Goal: Transaction & Acquisition: Purchase product/service

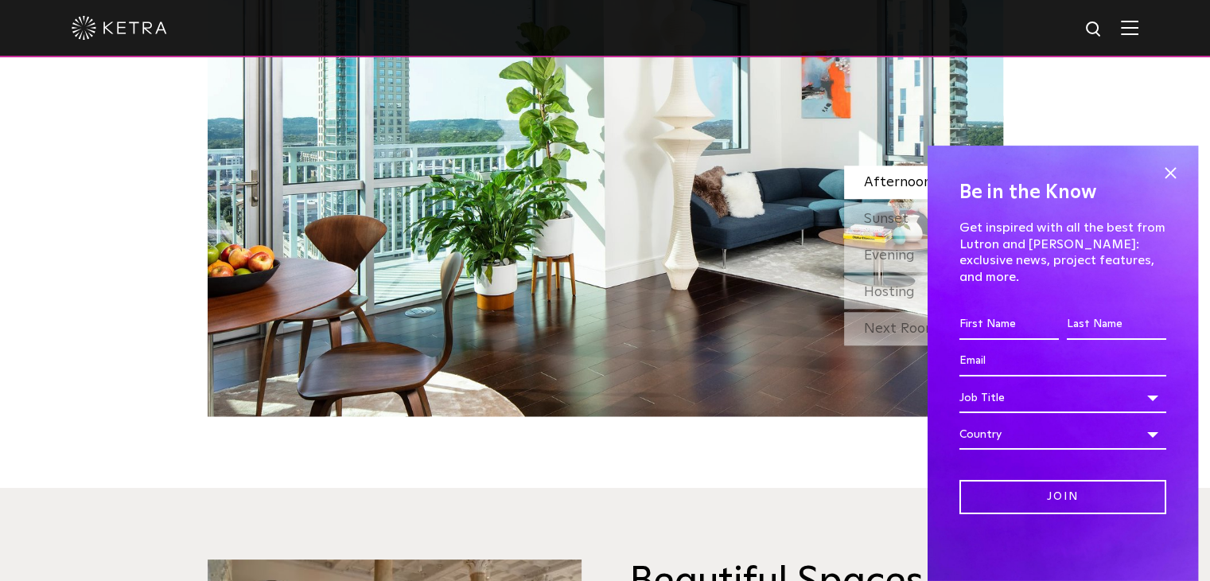
scroll to position [1505, 0]
click at [1167, 184] on span at bounding box center [1171, 174] width 24 height 24
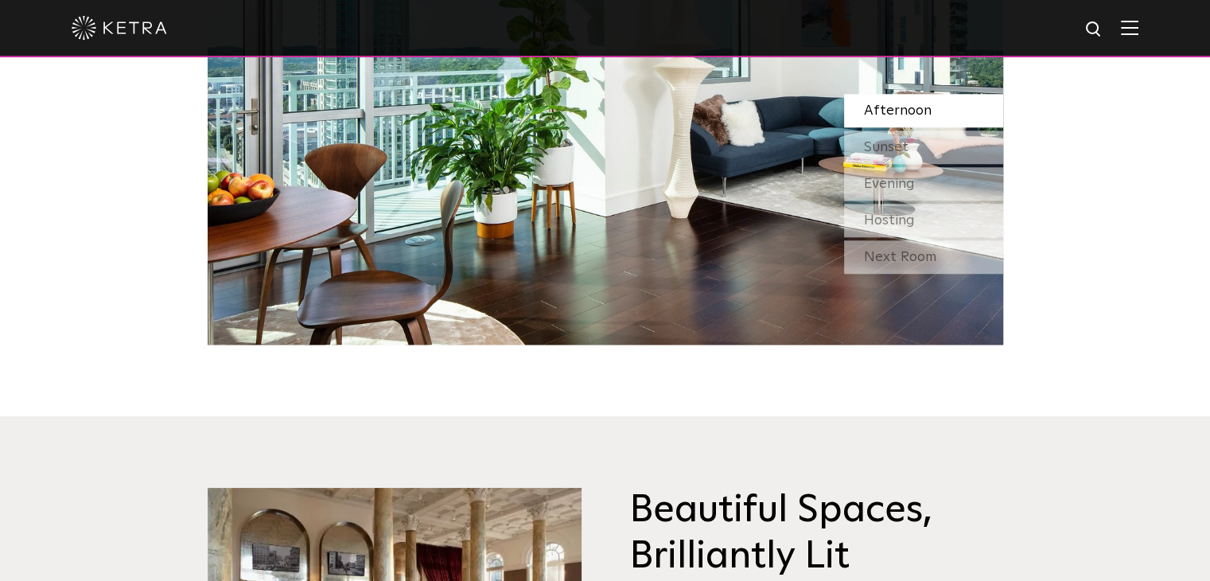
scroll to position [1565, 0]
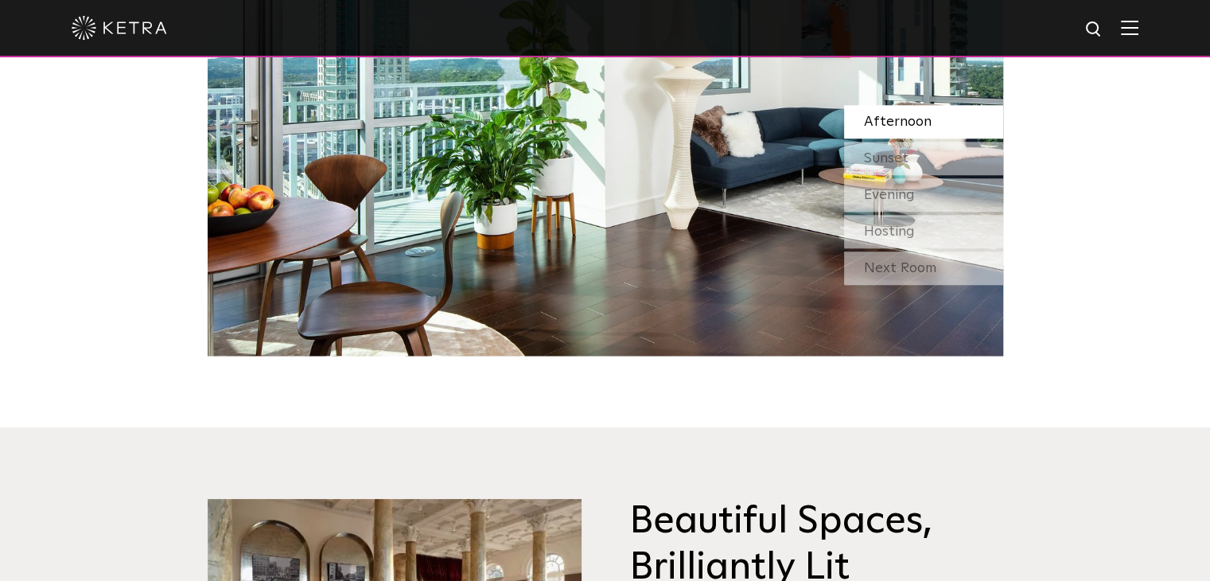
click at [868, 175] on div "Afternoon Sunset Evening Hosting" at bounding box center [923, 176] width 159 height 143
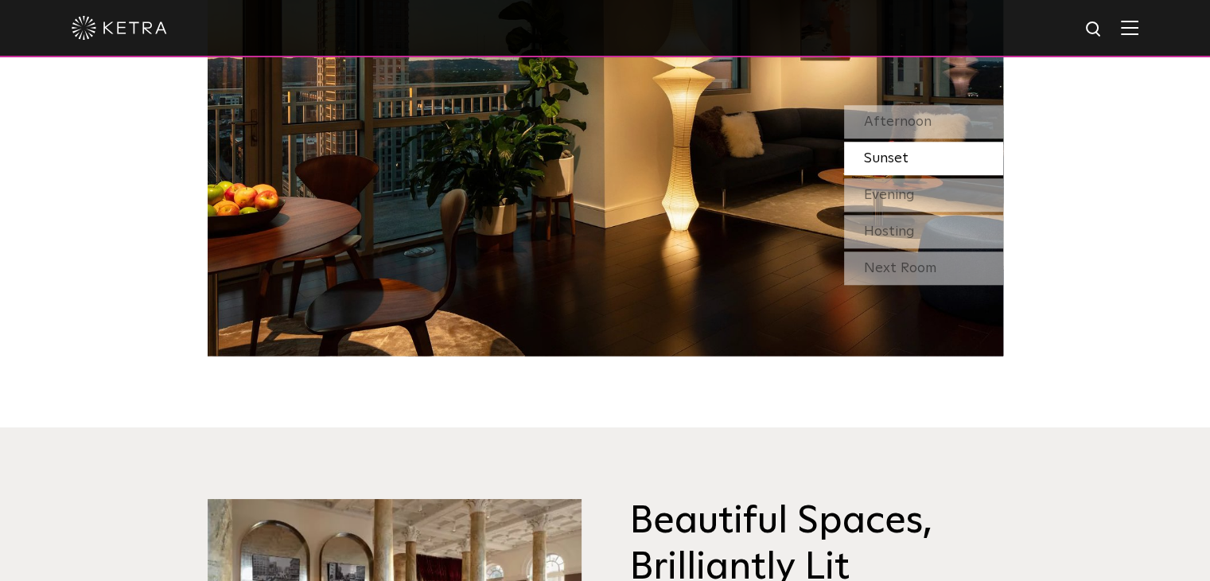
click at [1139, 16] on div at bounding box center [605, 28] width 1067 height 56
click at [1139, 17] on div at bounding box center [605, 28] width 1067 height 56
click at [1139, 22] on img at bounding box center [1130, 27] width 18 height 15
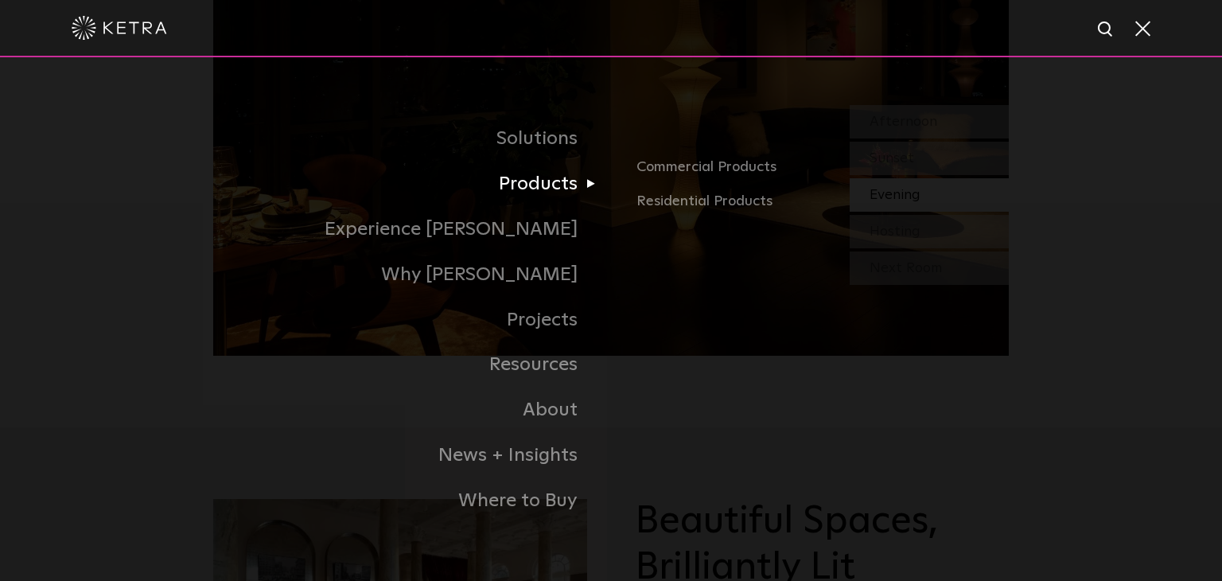
click at [551, 190] on link "Products" at bounding box center [412, 184] width 398 height 45
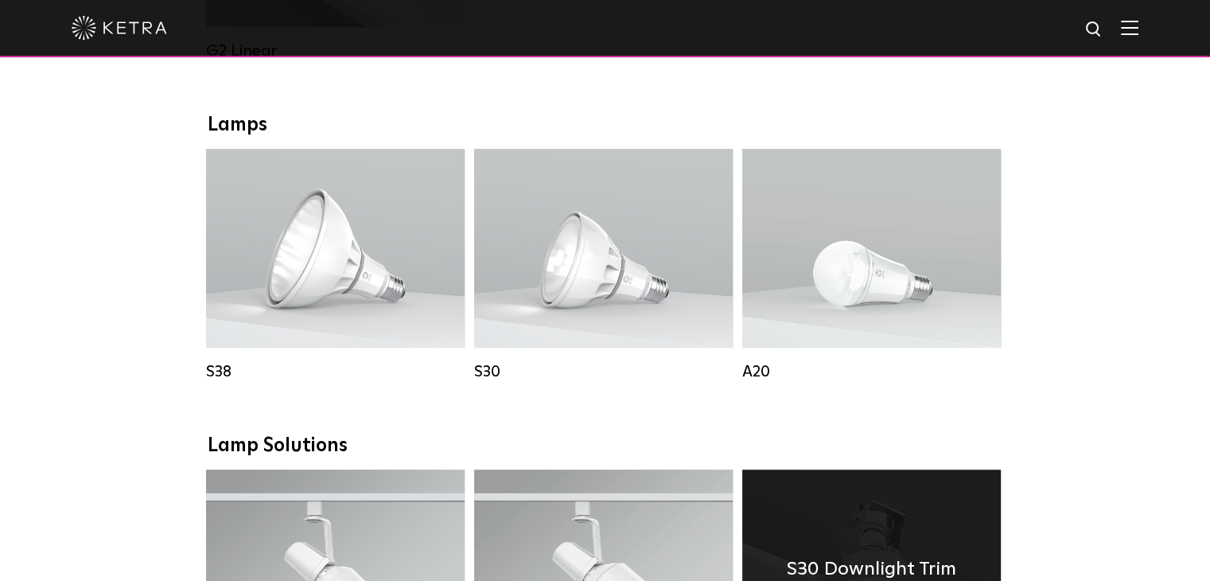
scroll to position [1031, 0]
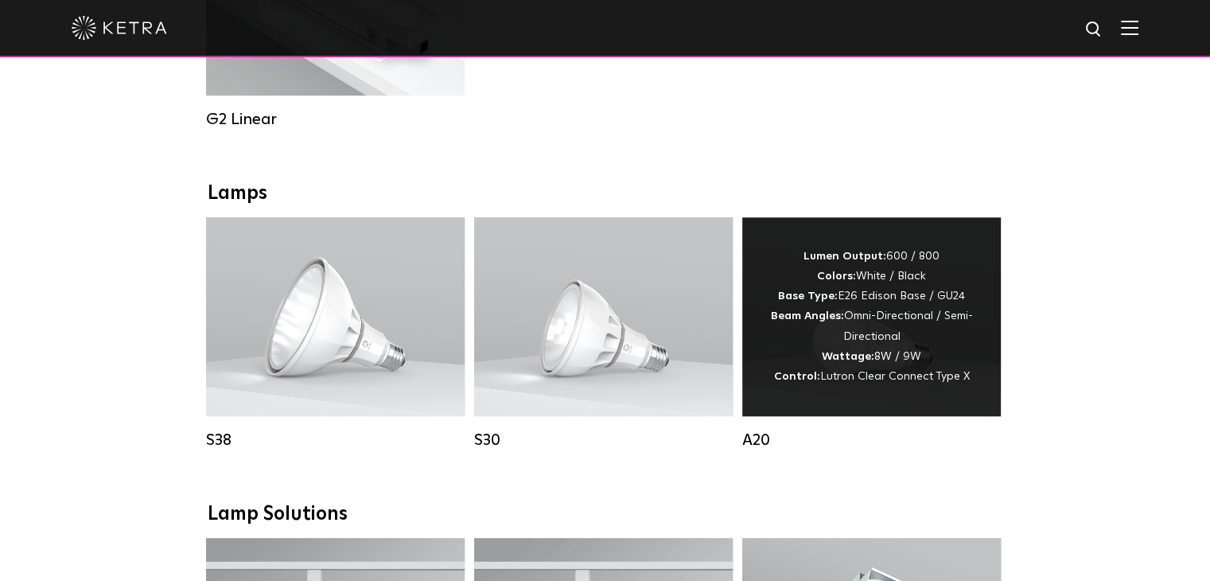
click at [856, 322] on div "Lumen Output: 600 / 800 Colors: White / Black Base Type: E26 Edison Base / GU24…" at bounding box center [871, 317] width 211 height 140
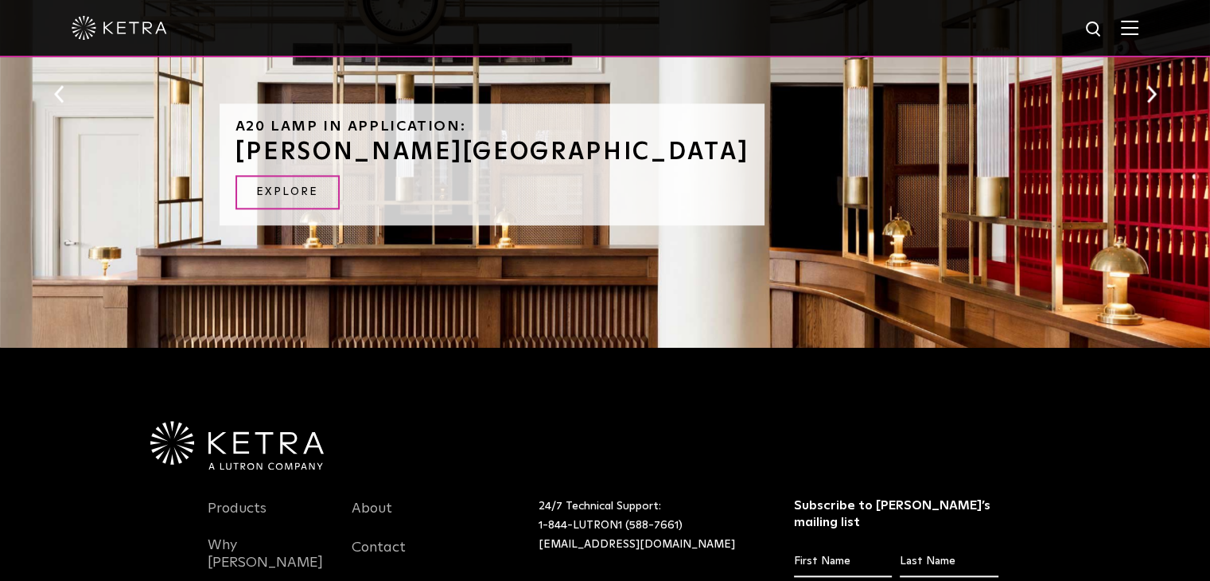
scroll to position [2075, 0]
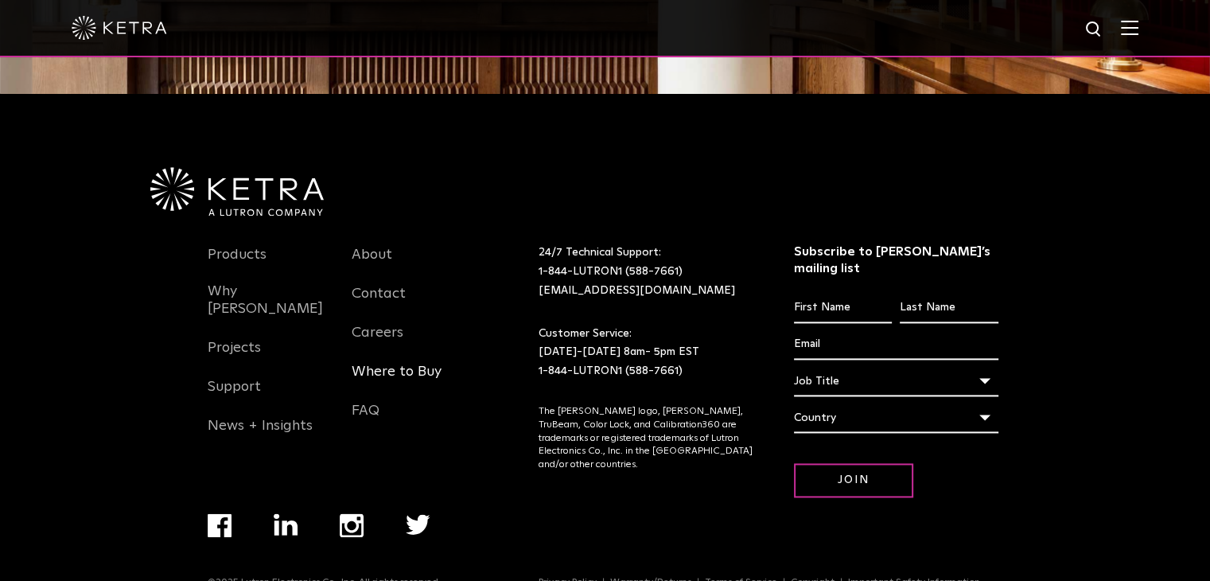
click at [382, 363] on link "Where to Buy" at bounding box center [397, 381] width 90 height 37
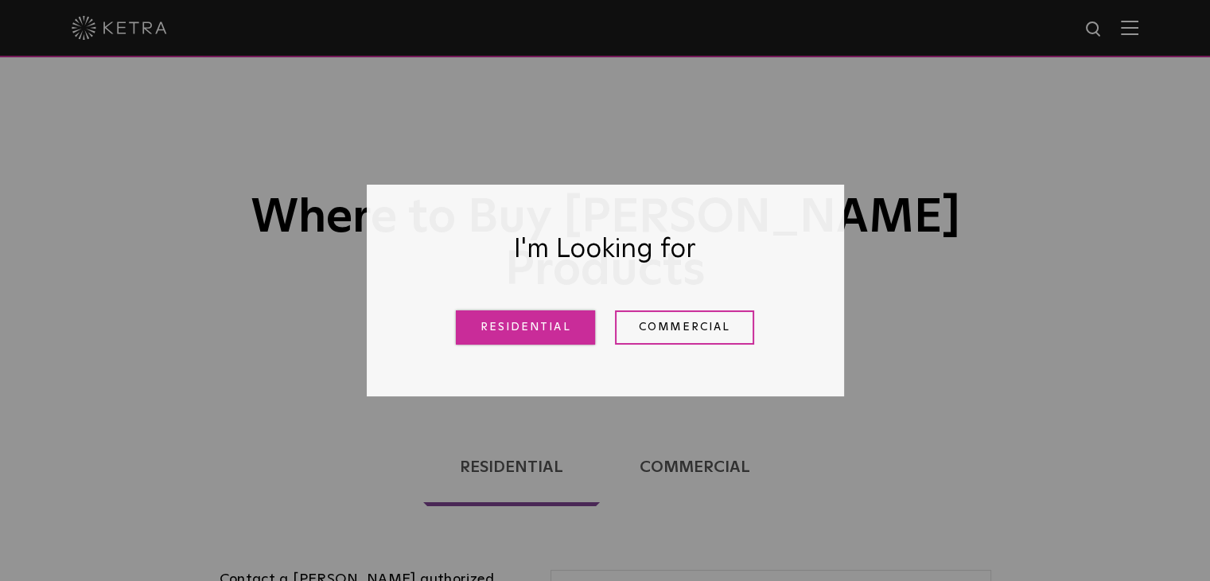
click at [563, 322] on link "Residential" at bounding box center [525, 327] width 139 height 34
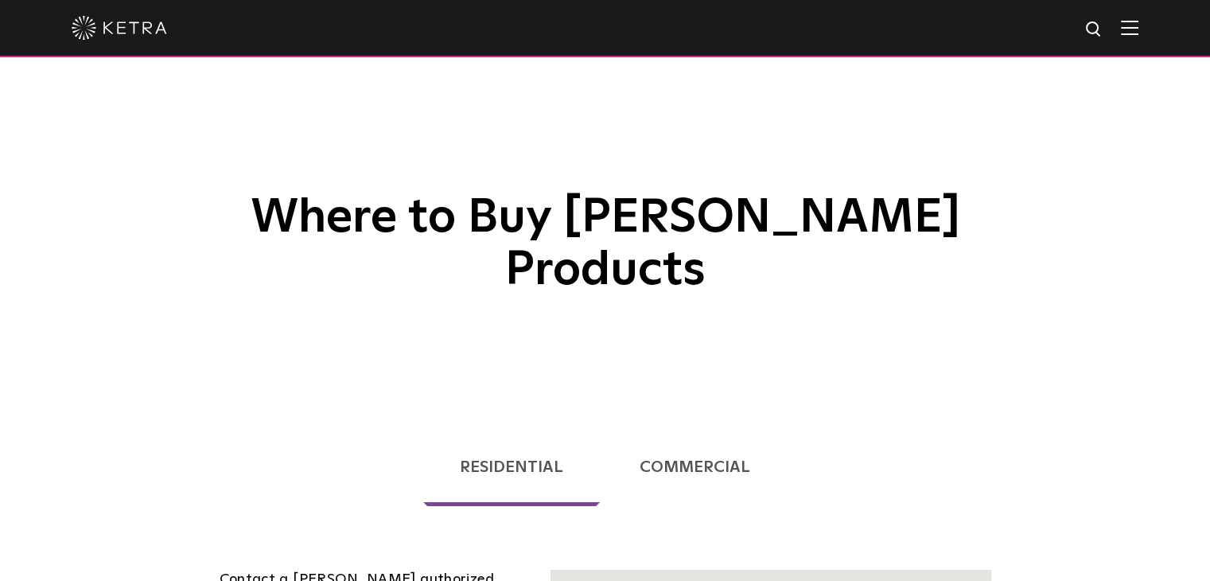
scroll to position [406, 0]
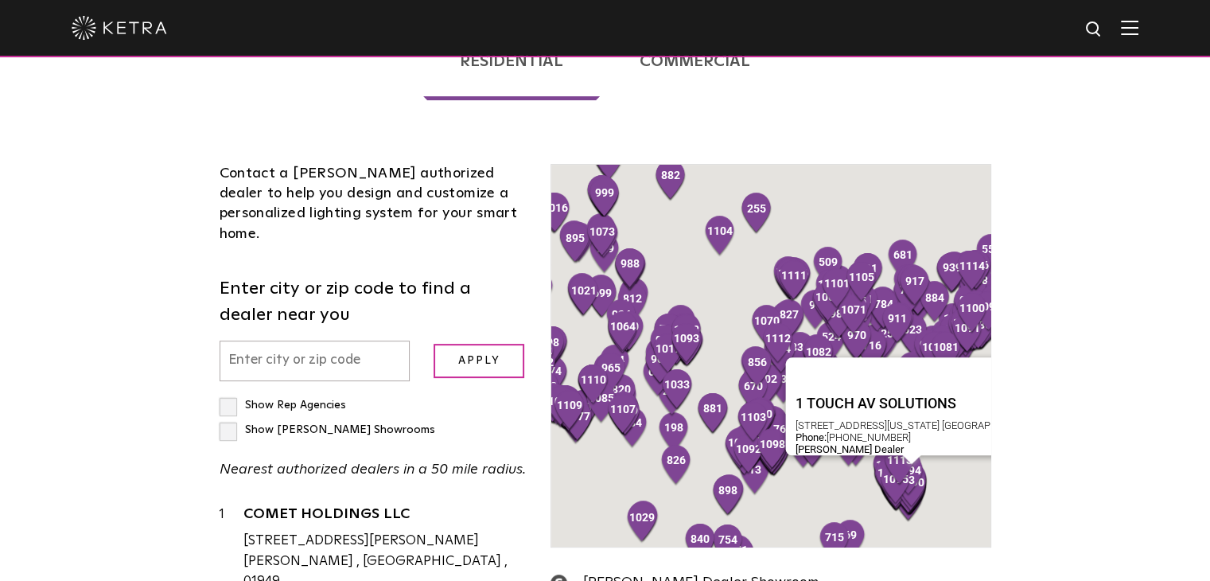
click at [360, 341] on input "text" at bounding box center [315, 361] width 191 height 41
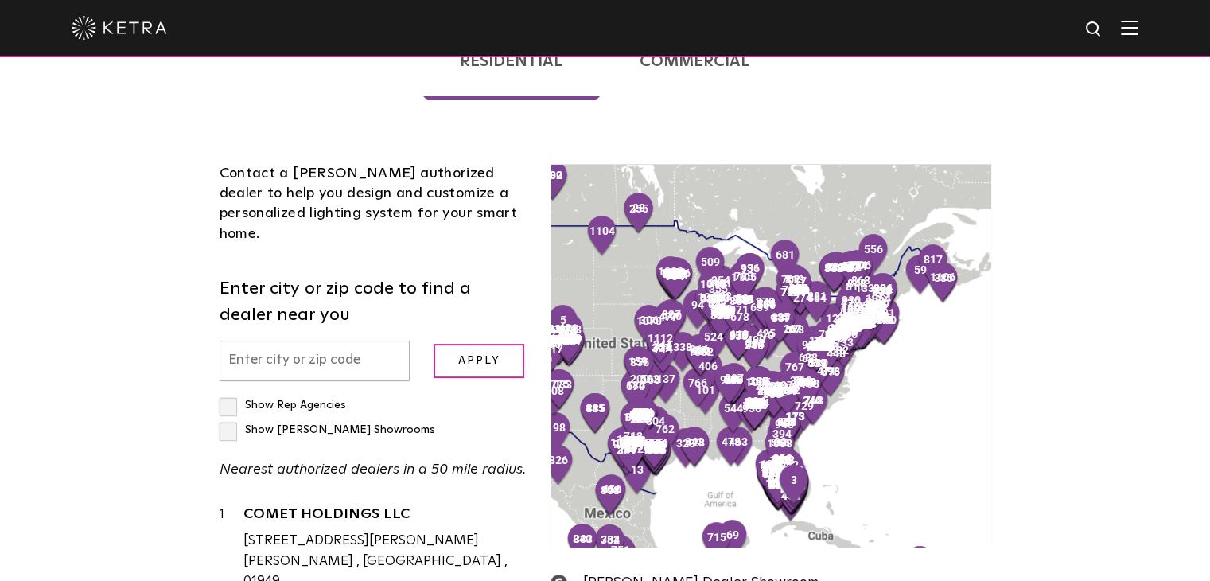
scroll to position [210, 0]
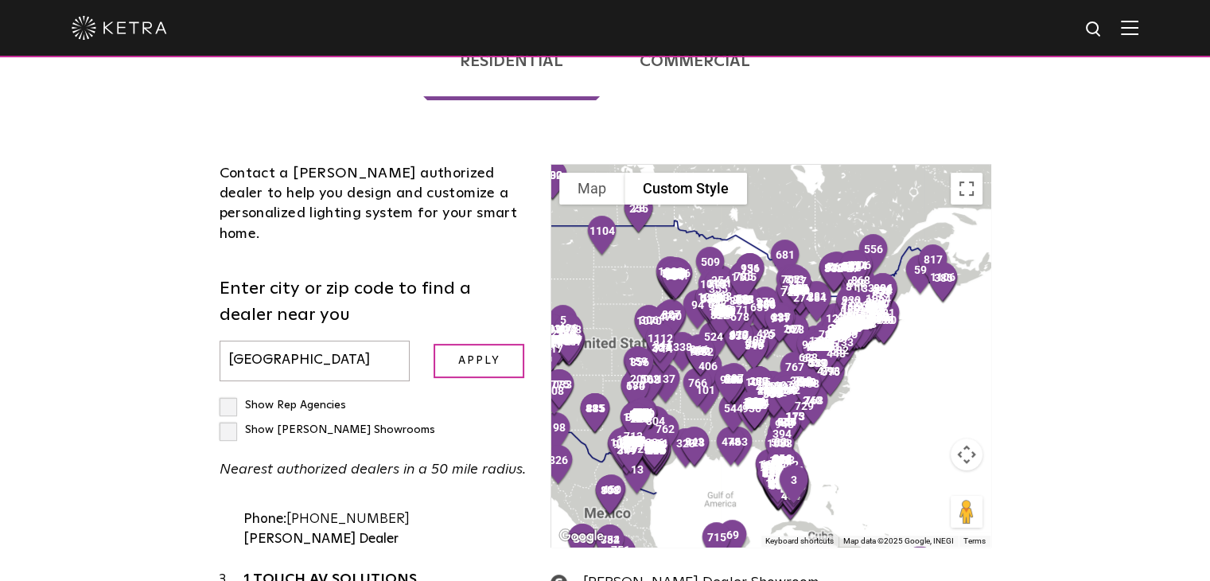
type input "[GEOGRAPHIC_DATA]"
click at [434, 344] on input "Apply" at bounding box center [479, 361] width 91 height 34
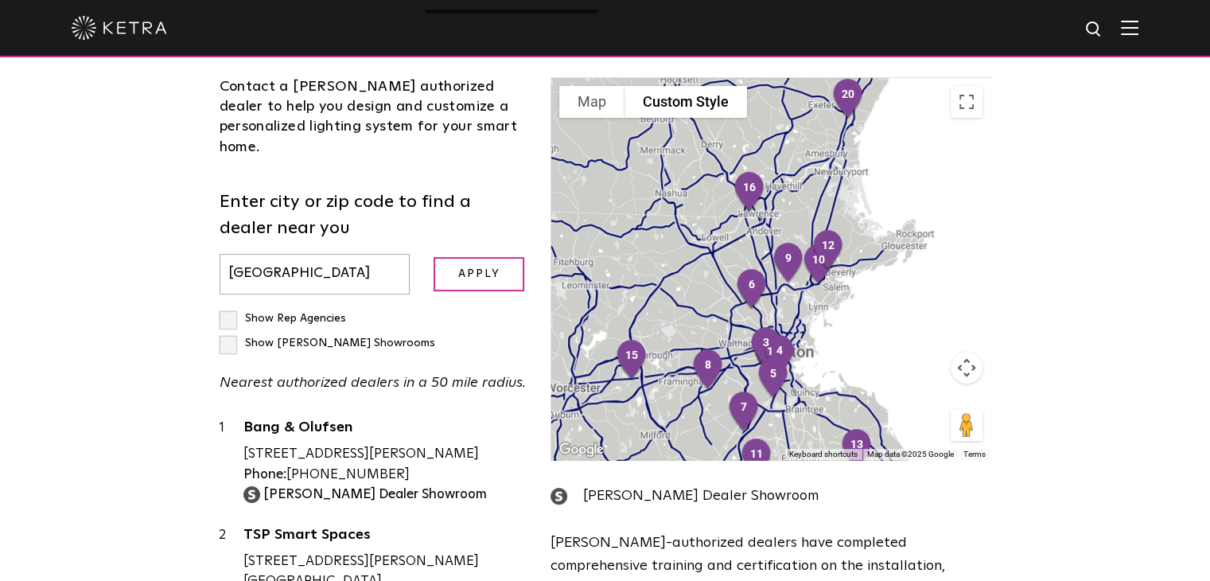
scroll to position [3, 0]
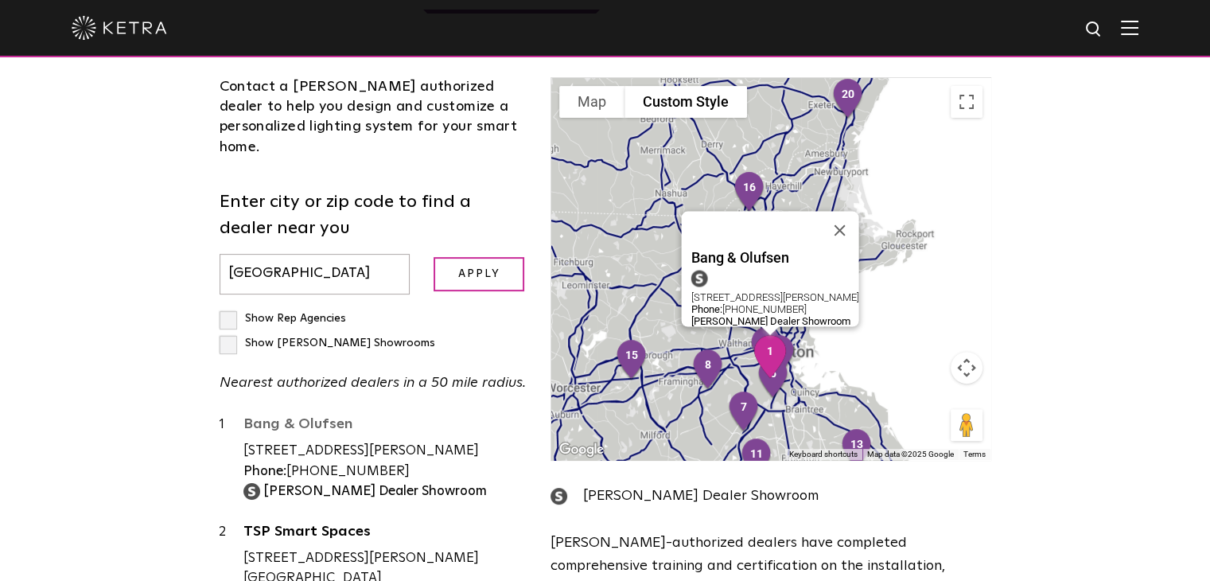
click at [324, 417] on link "Bang & Olufsen" at bounding box center [386, 427] width 284 height 20
